Goal: Check status: Check status

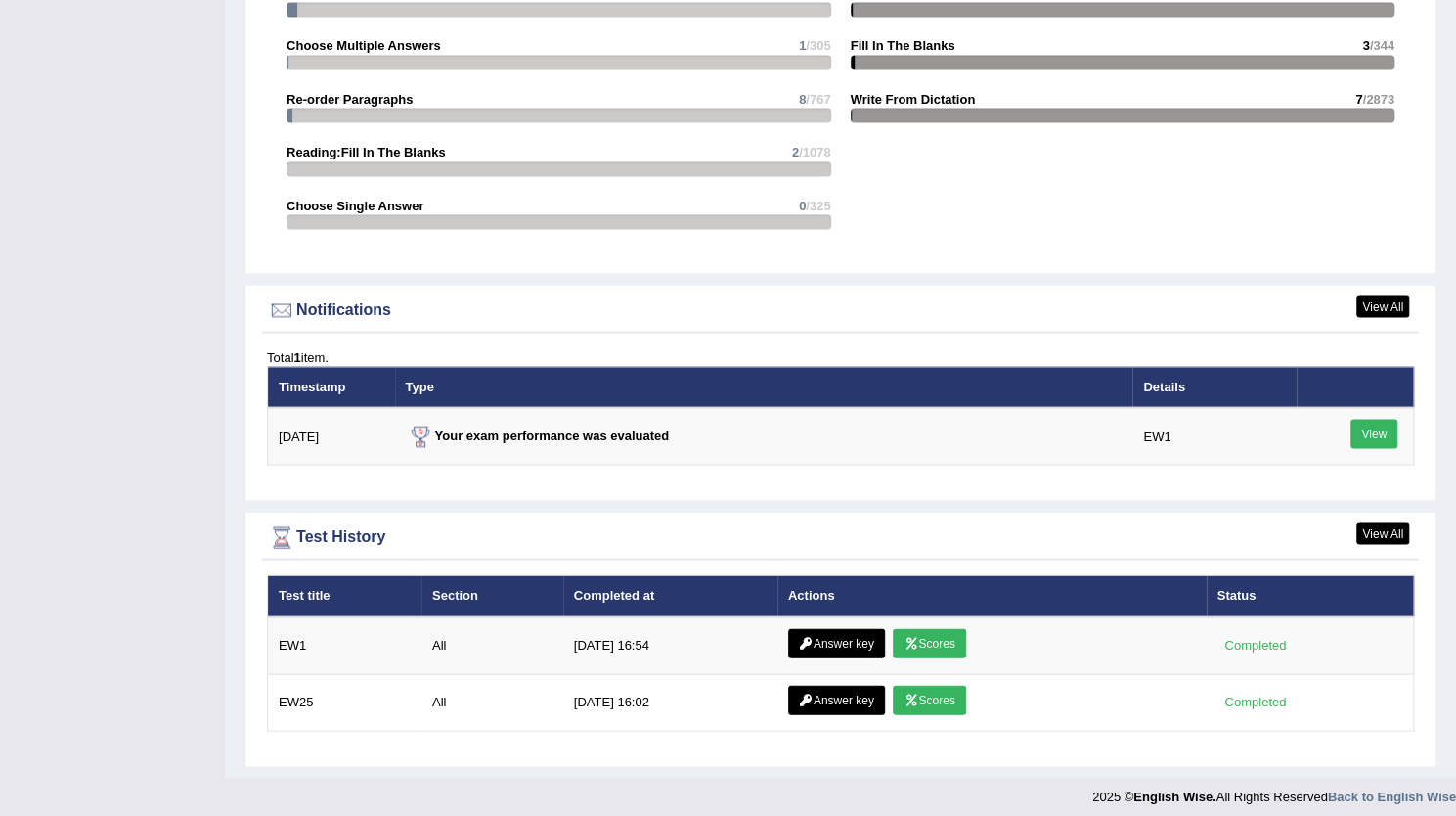
scroll to position [2100, 0]
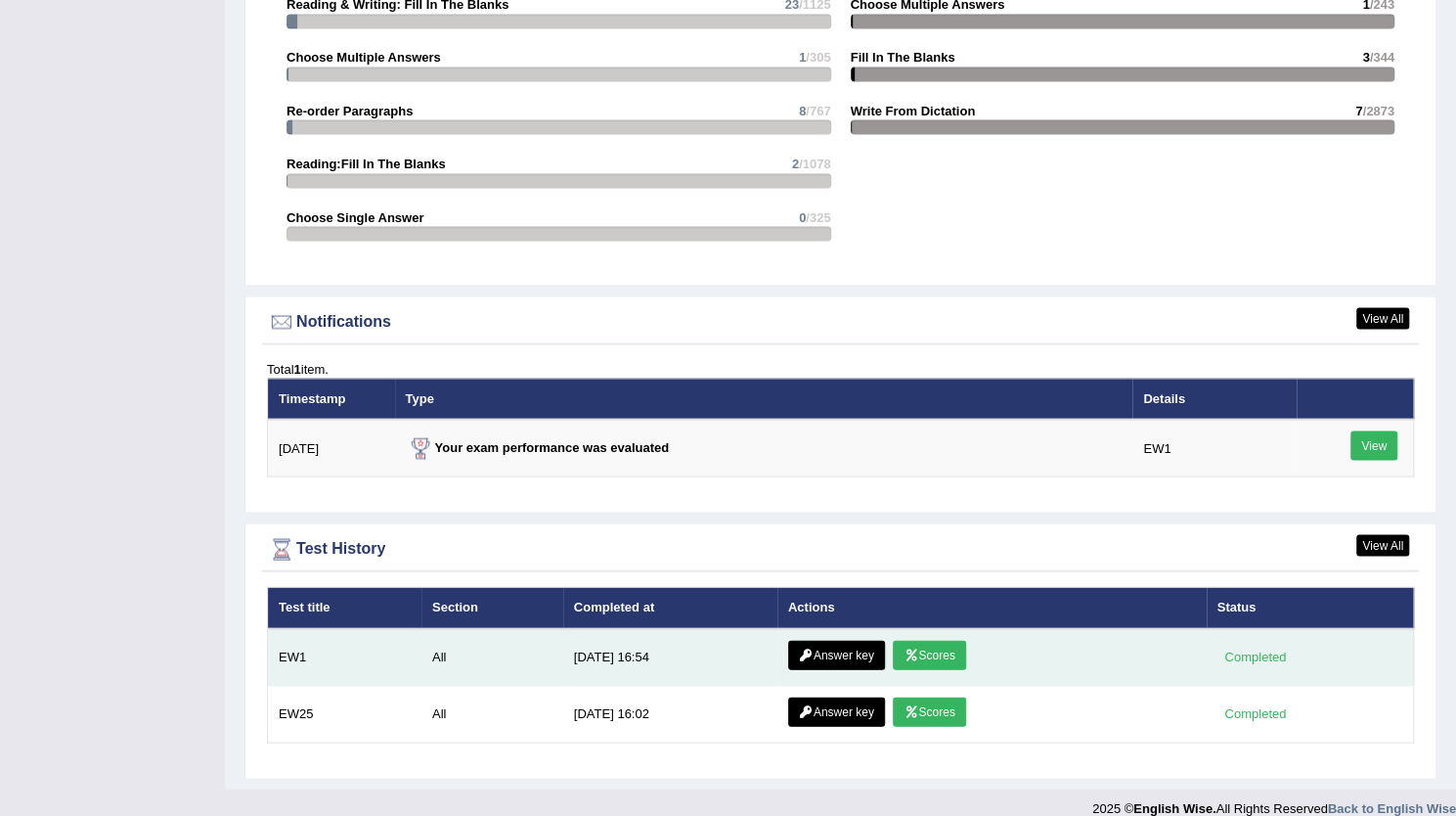
click at [932, 645] on link "Scores" at bounding box center [929, 655] width 73 height 30
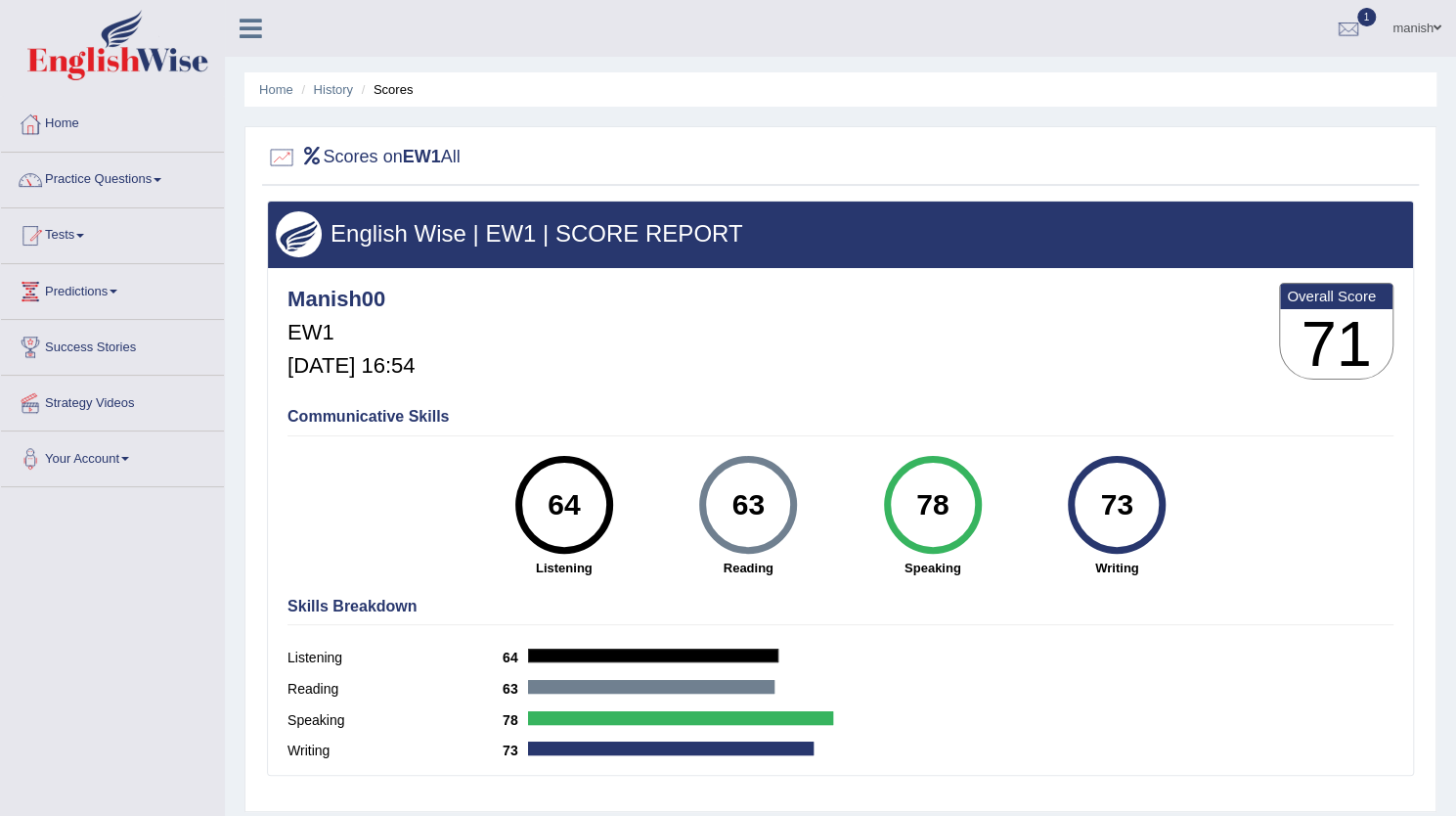
scroll to position [212, 0]
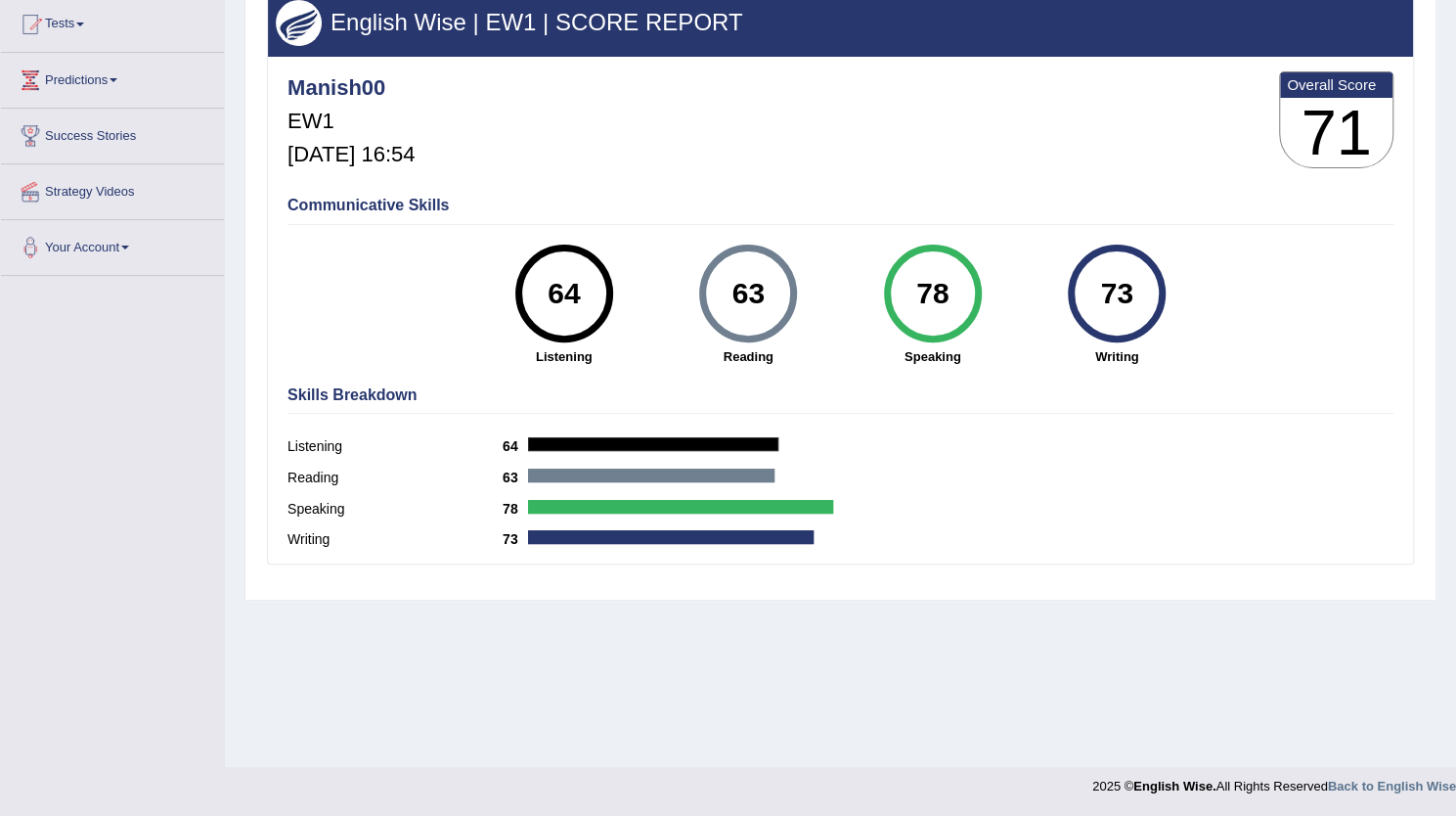
click at [448, 161] on div "Manish00 EW1 Aug 11, 2025, 16:54 Overall Score 71" at bounding box center [840, 125] width 1116 height 116
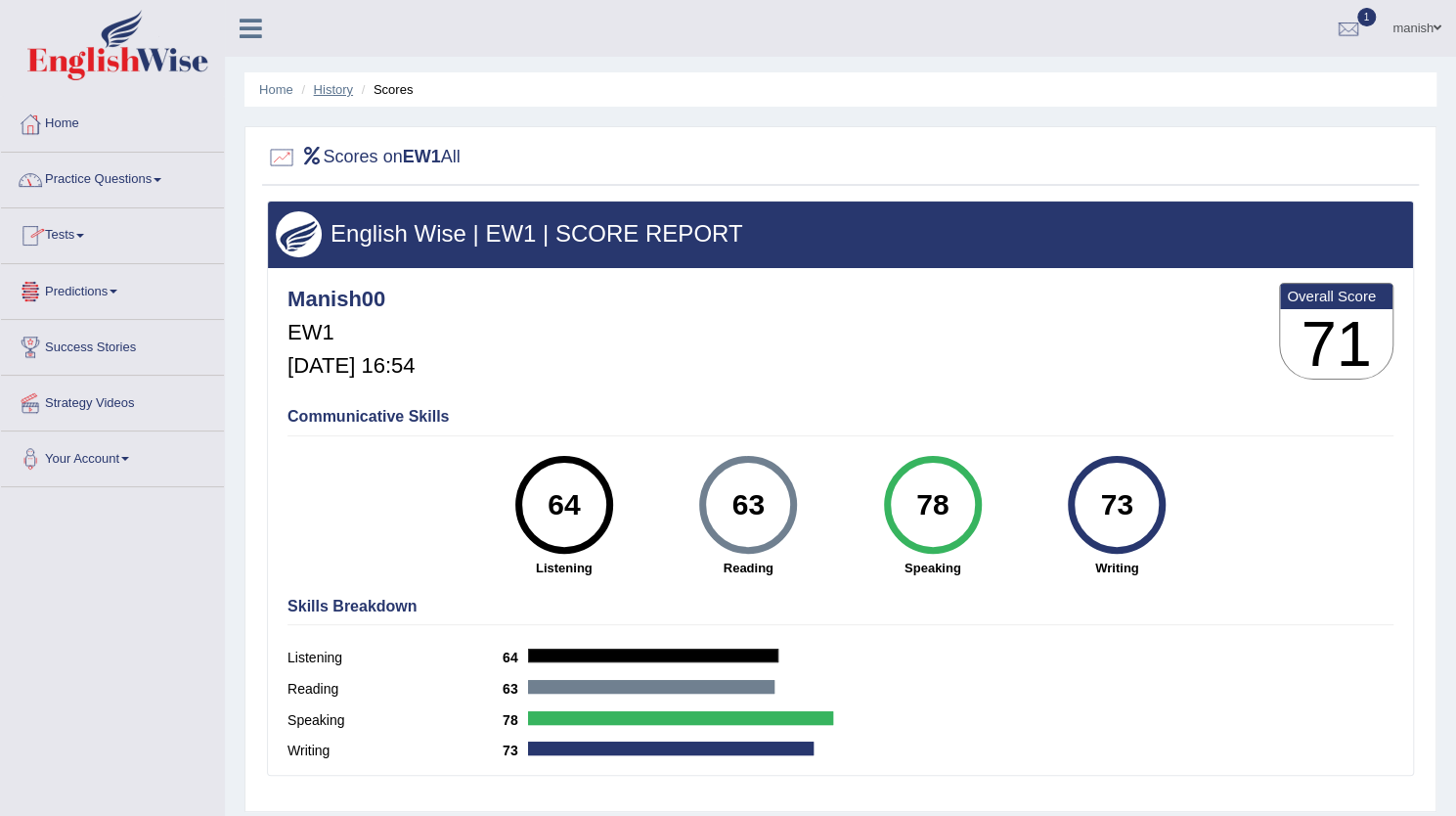
click at [344, 87] on link "History" at bounding box center [334, 89] width 39 height 15
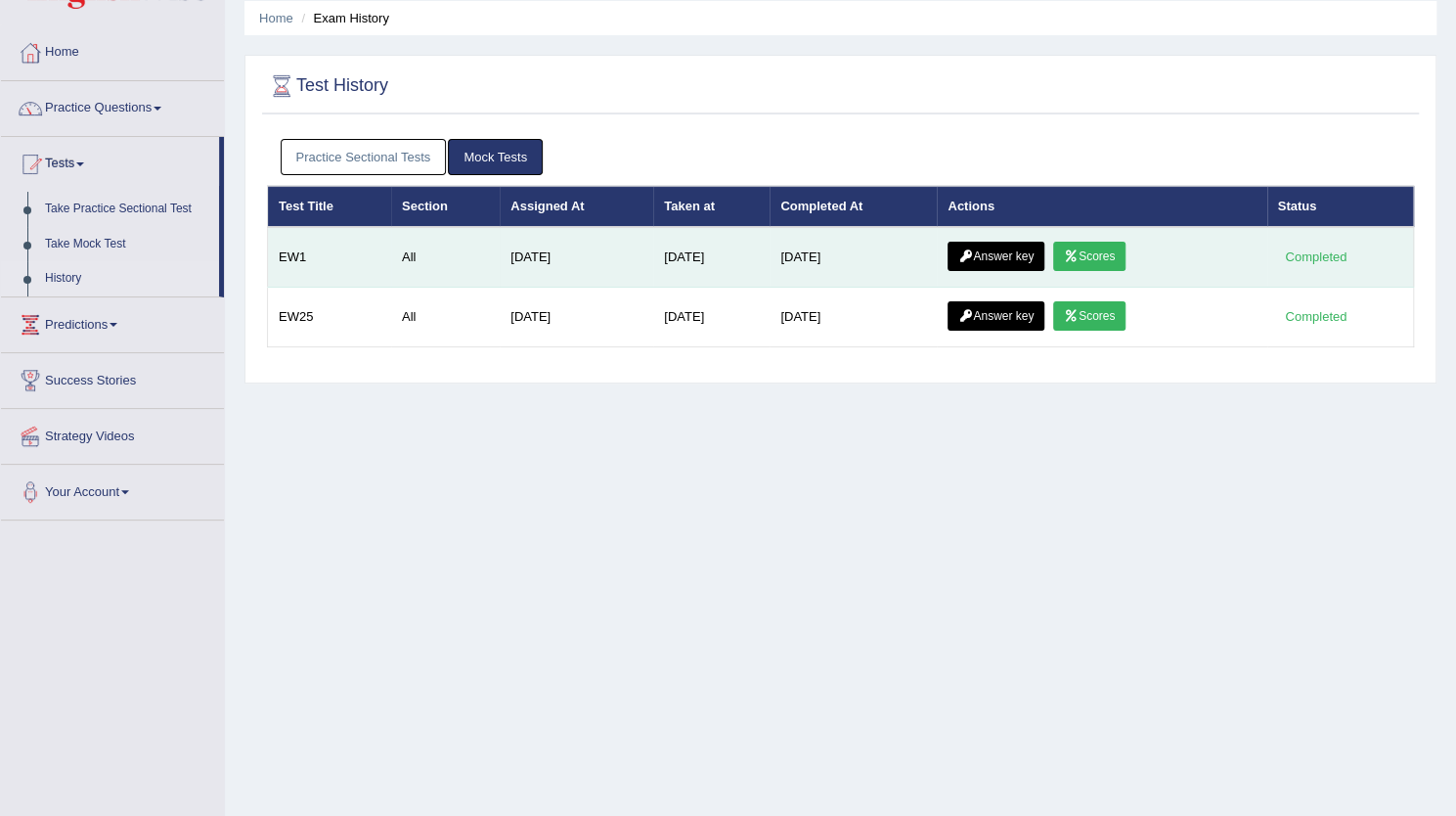
click at [1018, 251] on link "Answer key" at bounding box center [996, 256] width 96 height 30
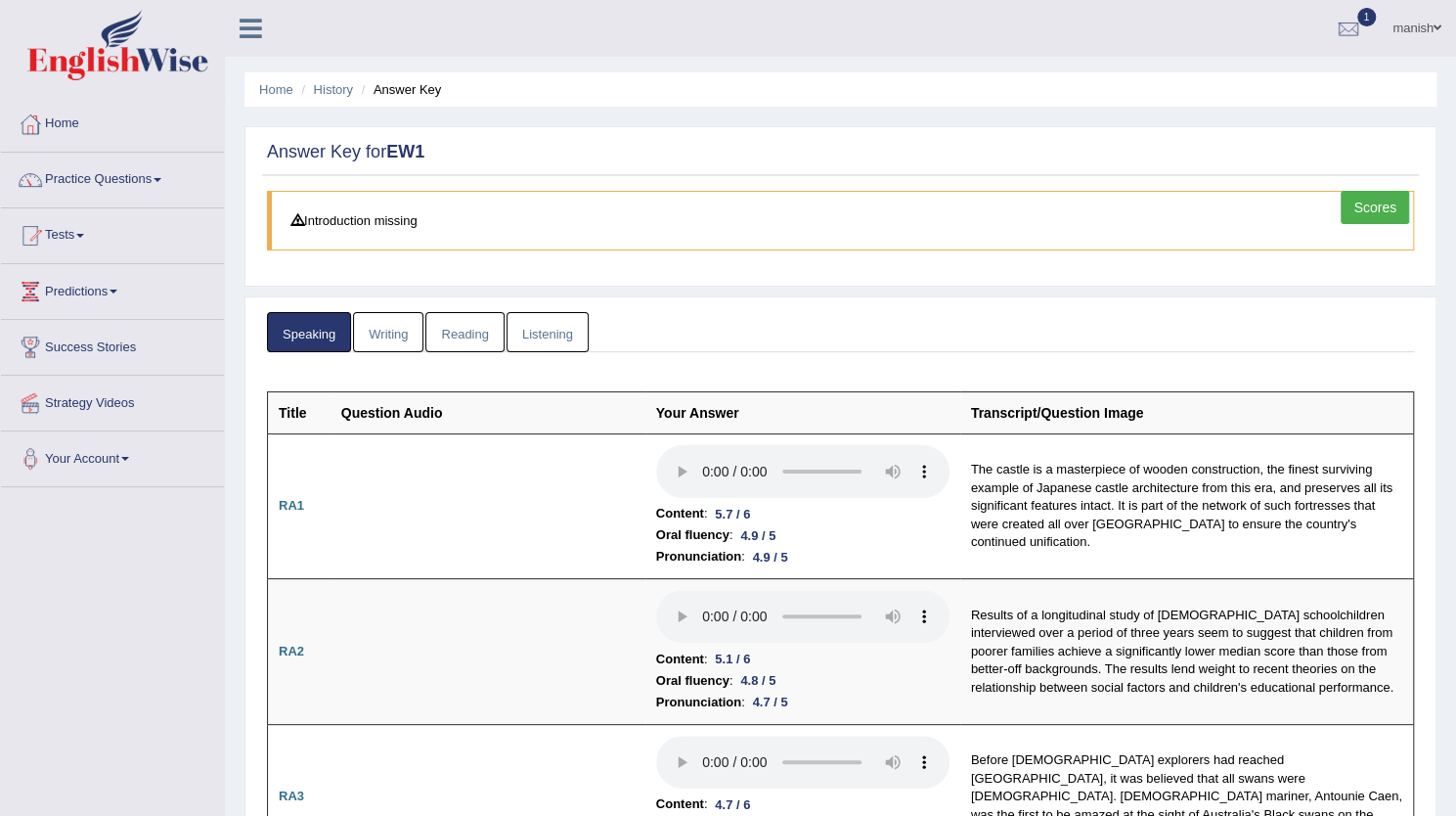
click at [394, 337] on link "Writing" at bounding box center [389, 332] width 71 height 40
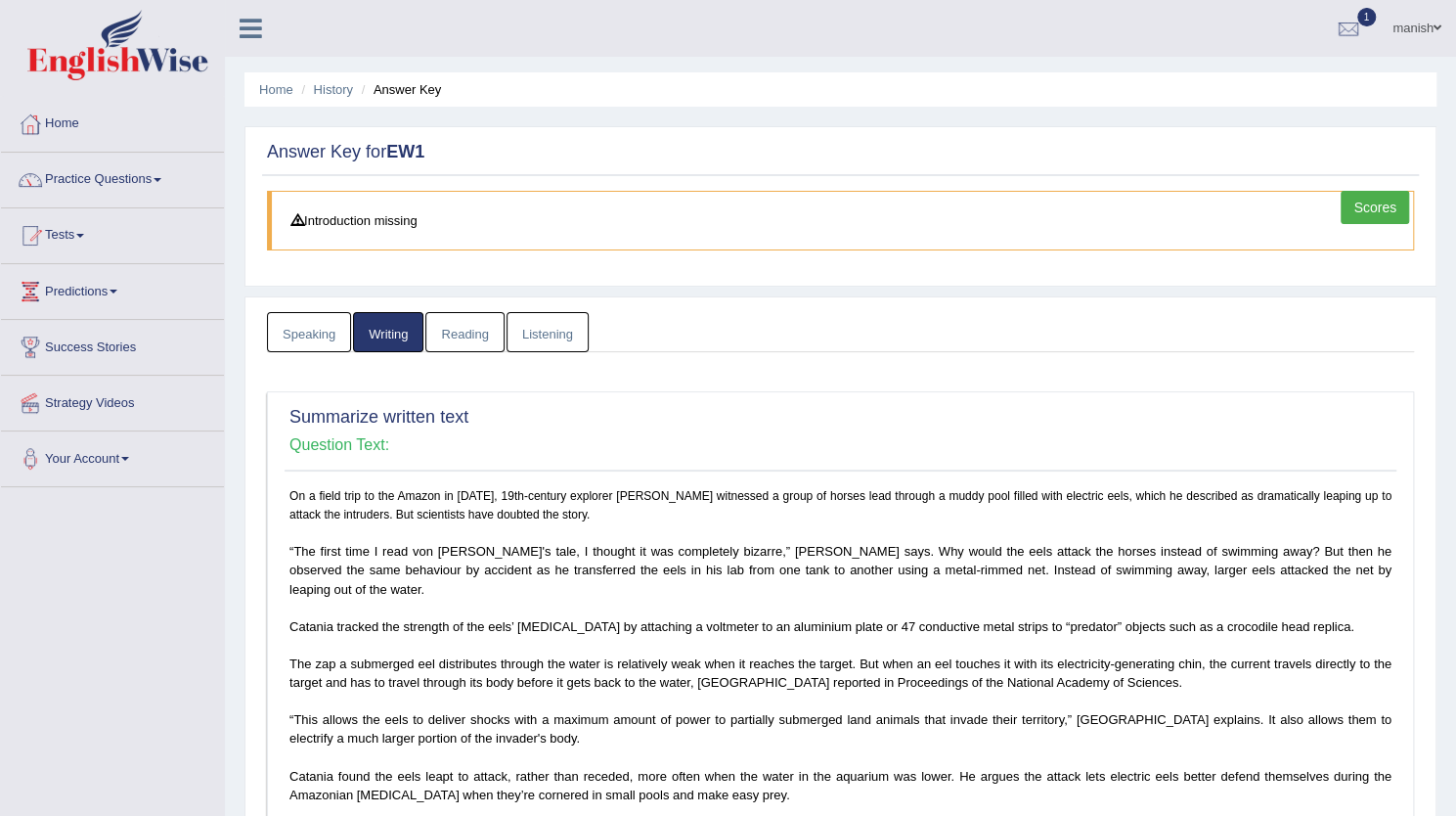
click at [458, 330] on link "Reading" at bounding box center [464, 332] width 79 height 40
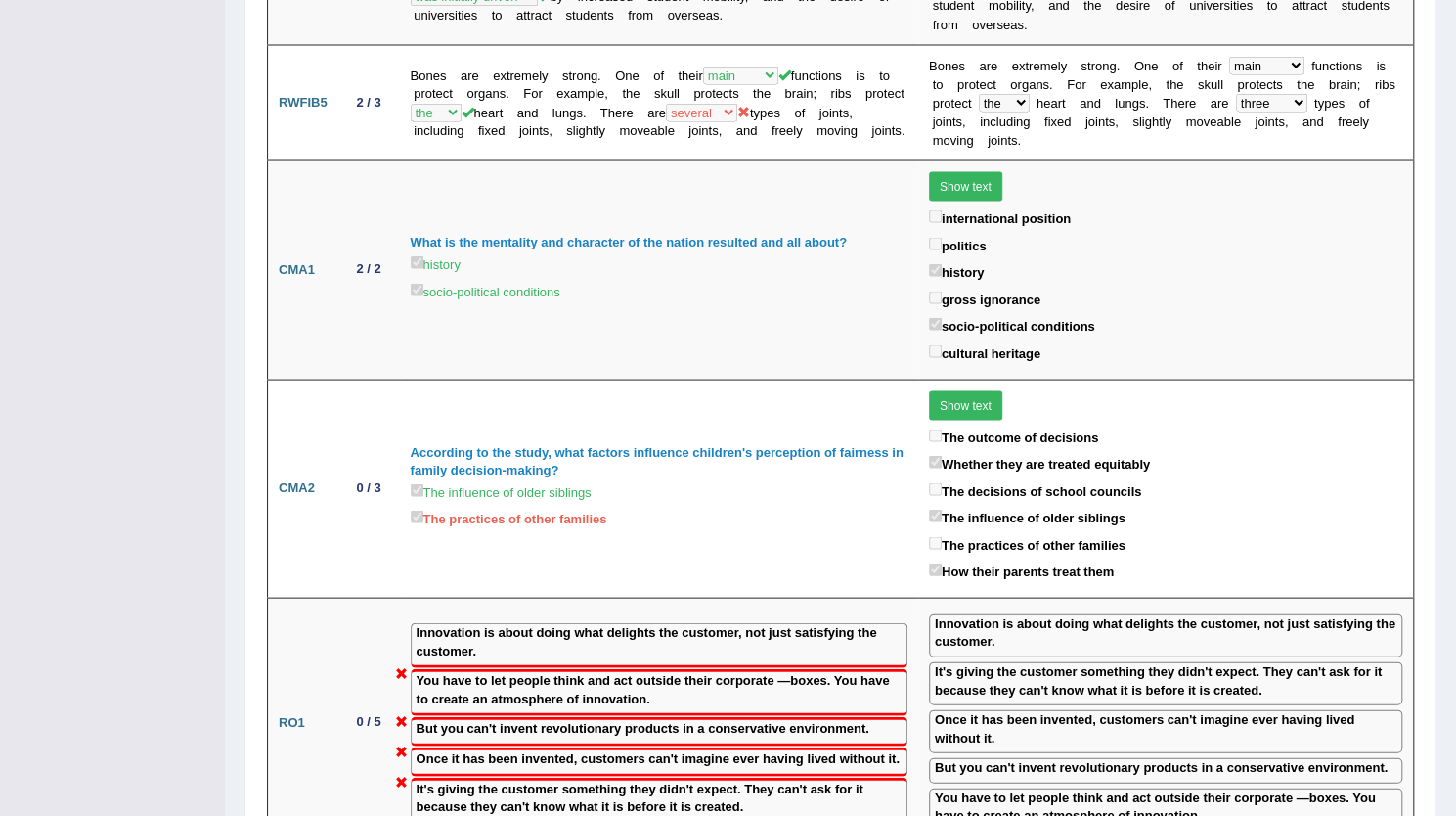
scroll to position [2168, 0]
click at [899, 615] on td "Innovation is about doing what delights the customer, not just satisfying the c…" at bounding box center [658, 720] width 518 height 249
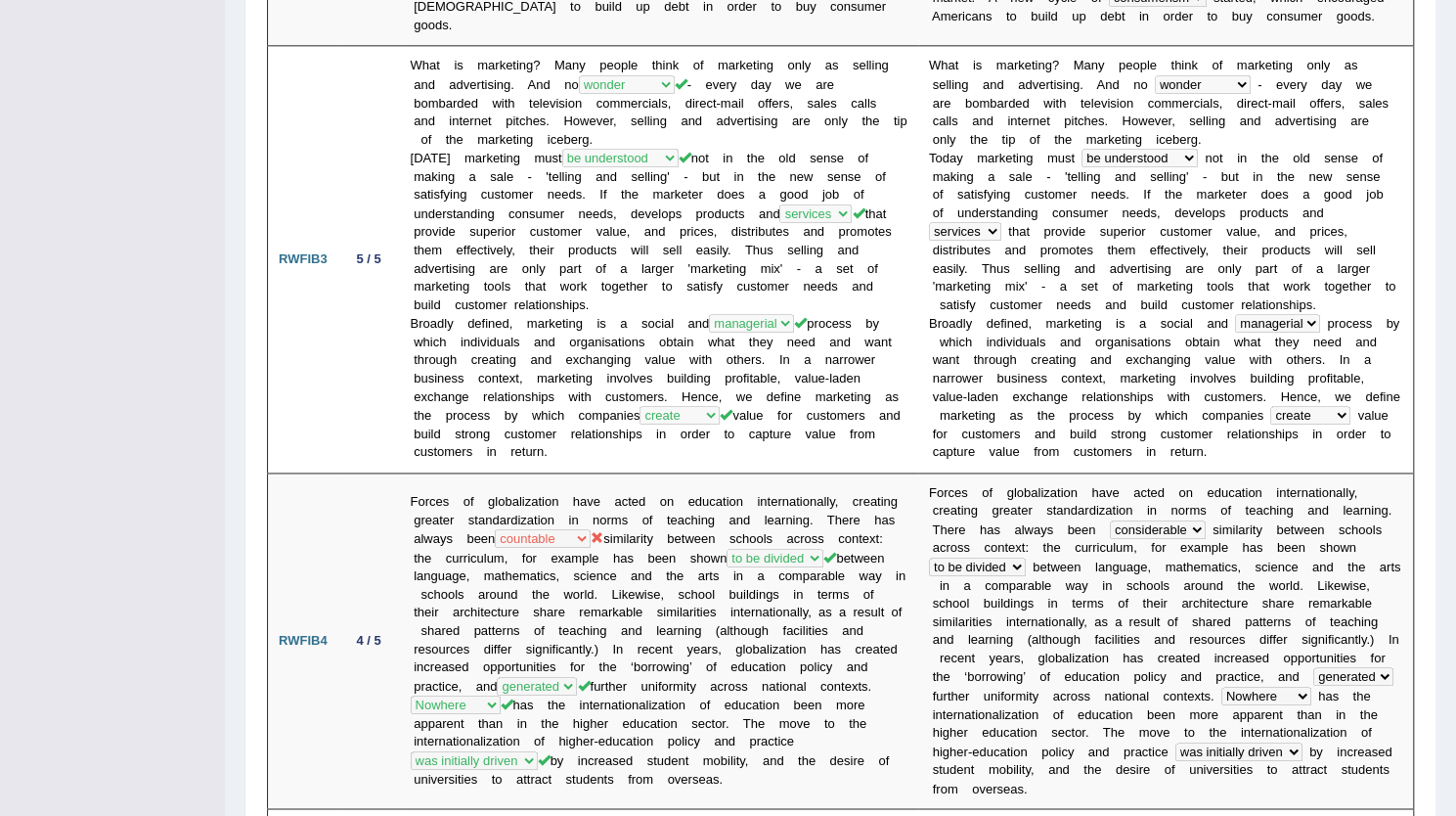
scroll to position [1267, 0]
